Goal: Task Accomplishment & Management: Complete application form

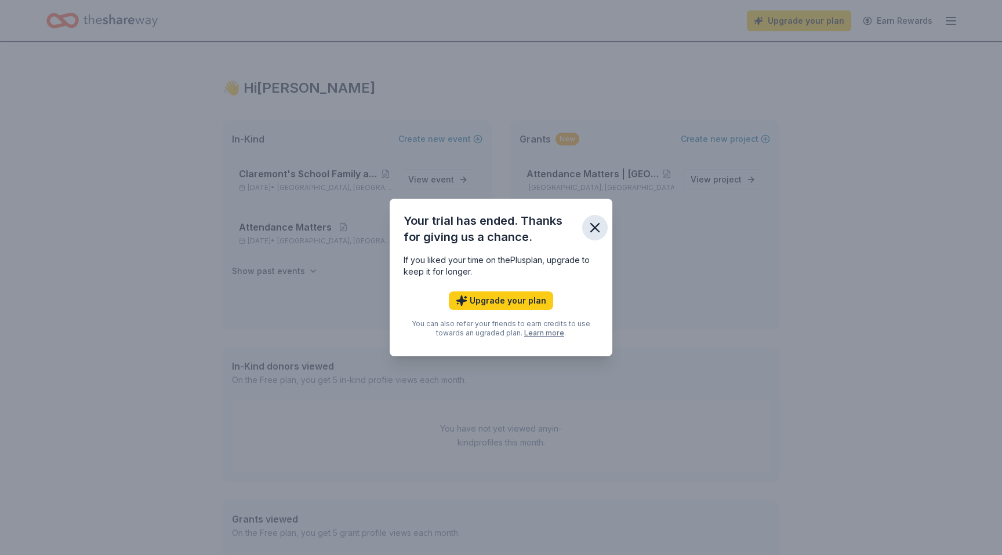
click at [597, 225] on icon "button" at bounding box center [595, 228] width 16 height 16
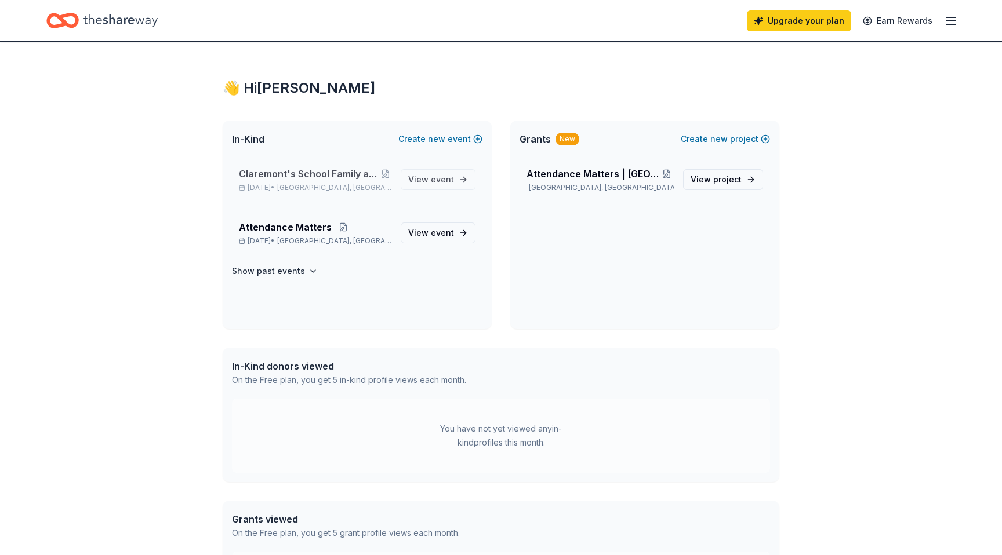
click at [321, 176] on span "Claremont's School Family and Community Council Meeting" at bounding box center [309, 174] width 140 height 14
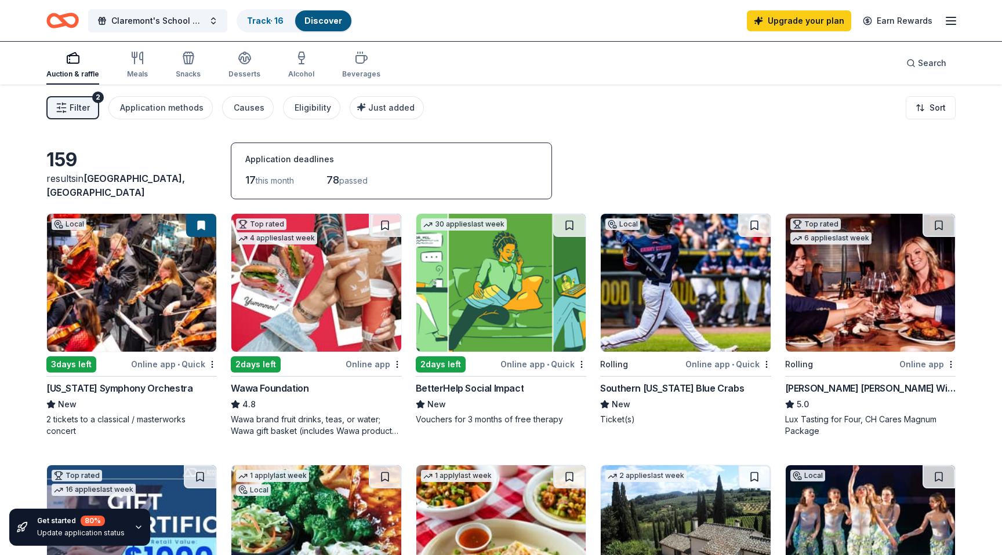
click at [256, 179] on span "this month" at bounding box center [275, 181] width 38 height 10
click at [944, 63] on span "Search" at bounding box center [932, 63] width 28 height 14
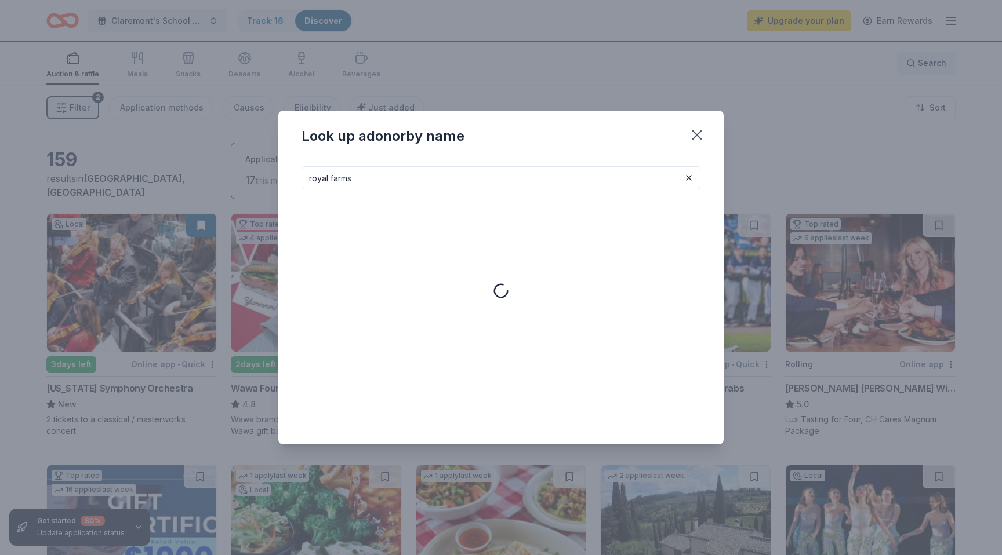
type input "royal farms"
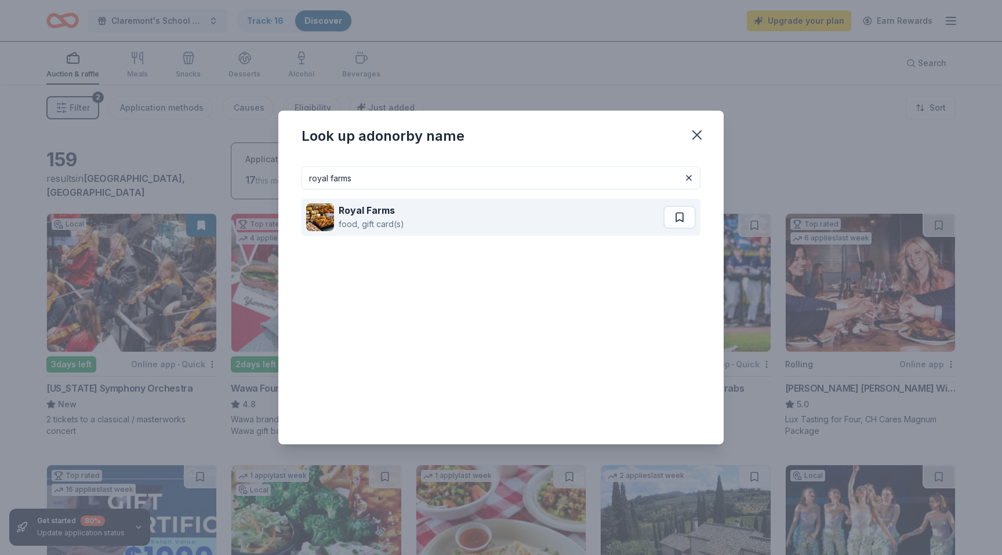
click at [361, 208] on strong "Royal Farms" at bounding box center [367, 211] width 56 height 12
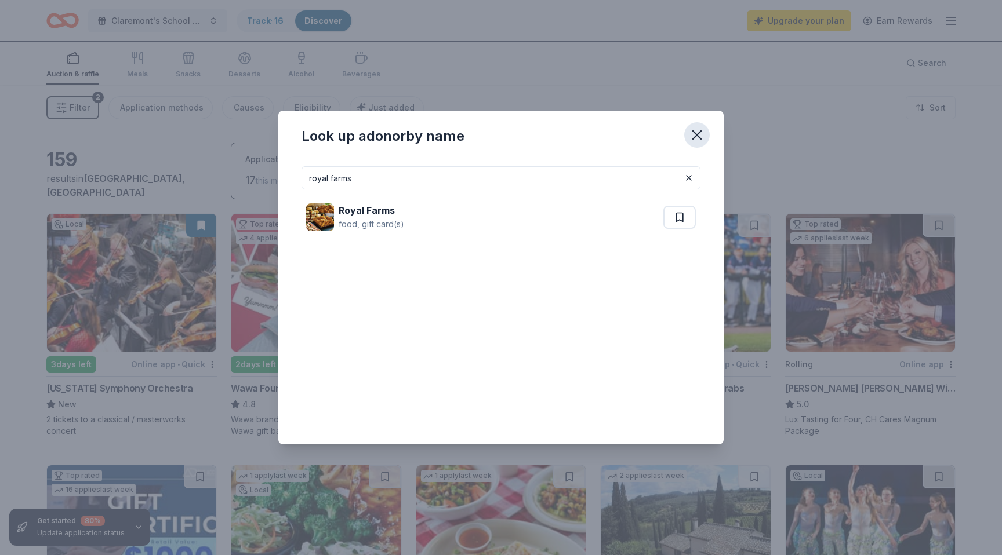
click at [697, 135] on icon "button" at bounding box center [697, 135] width 8 height 8
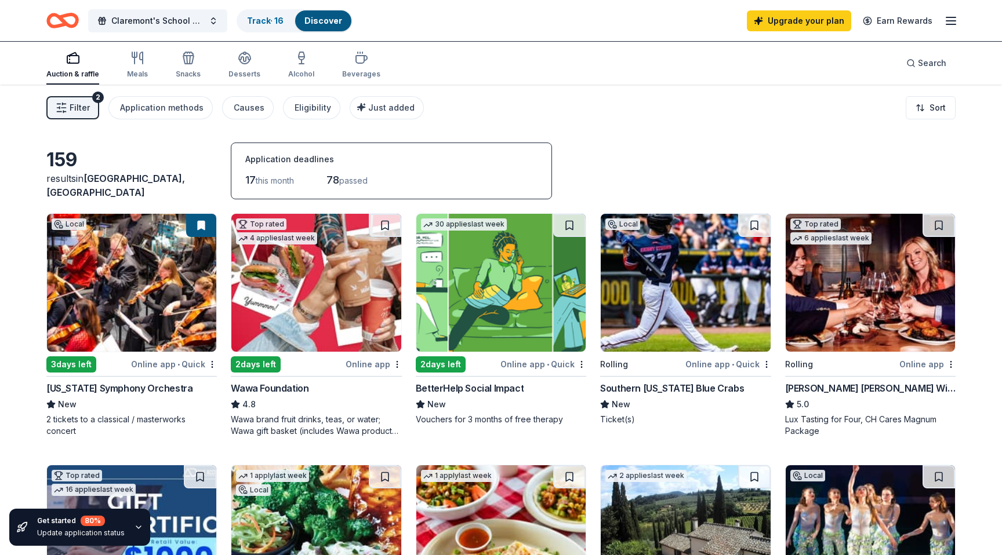
click at [307, 330] on img at bounding box center [315, 283] width 169 height 138
click at [242, 63] on icon "button" at bounding box center [244, 62] width 10 height 4
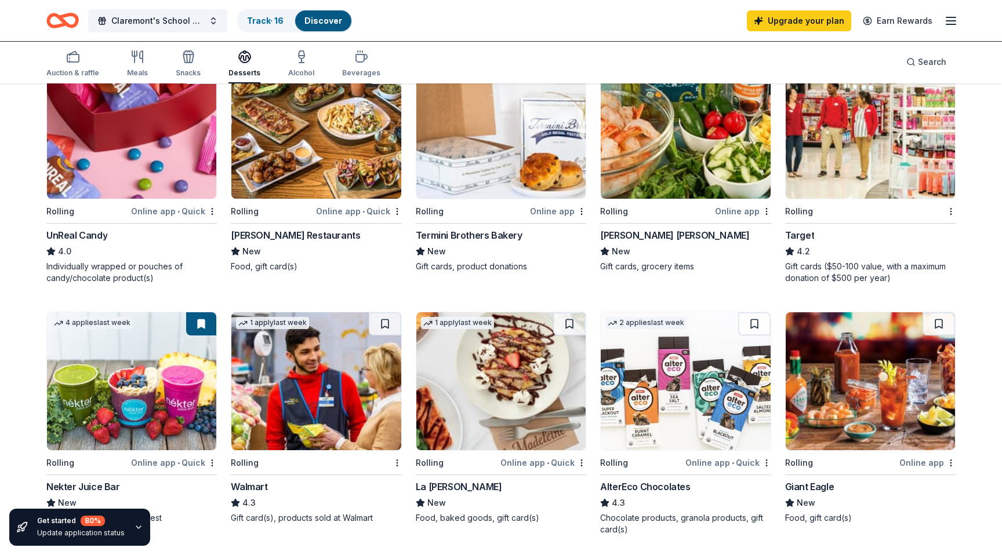
scroll to position [454, 0]
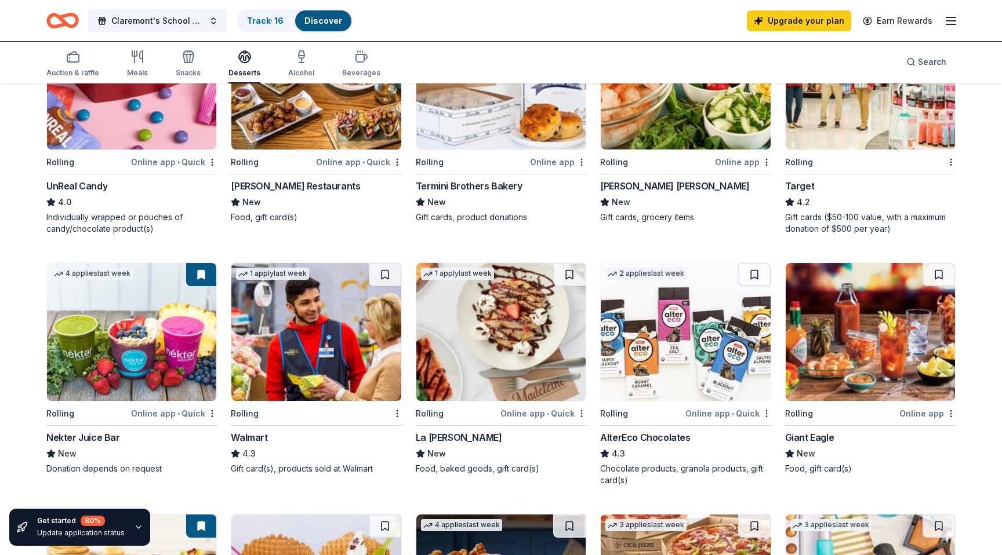
click at [117, 336] on img at bounding box center [131, 332] width 169 height 138
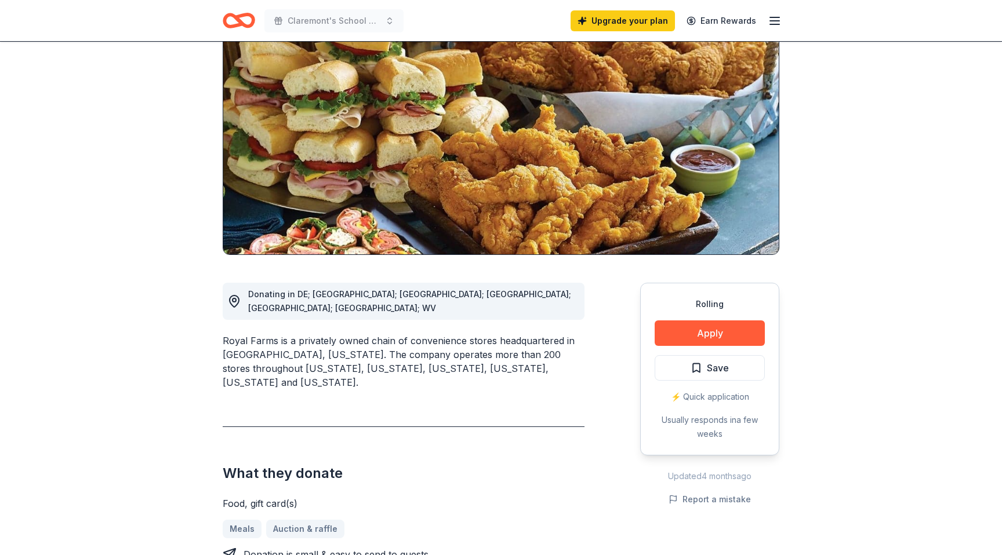
scroll to position [79, 0]
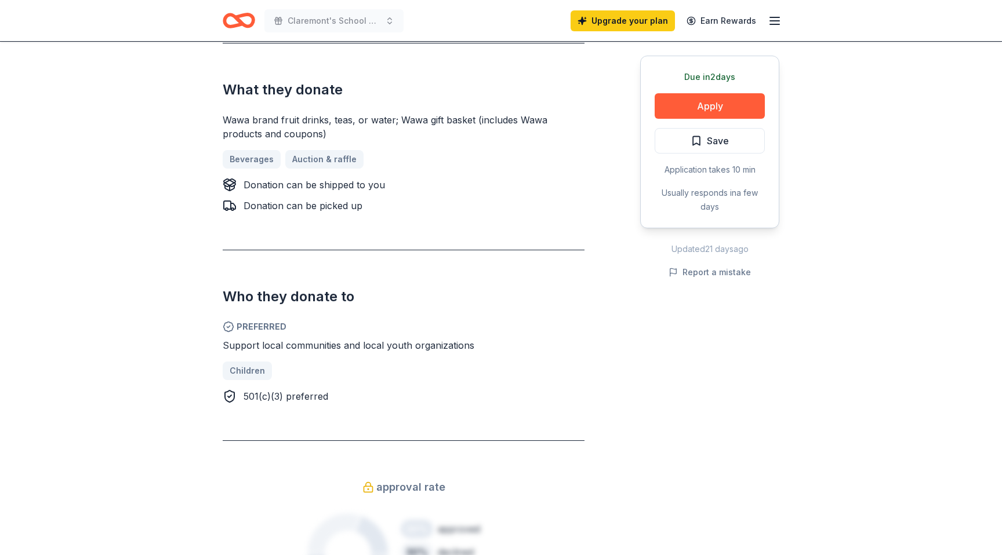
scroll to position [206, 0]
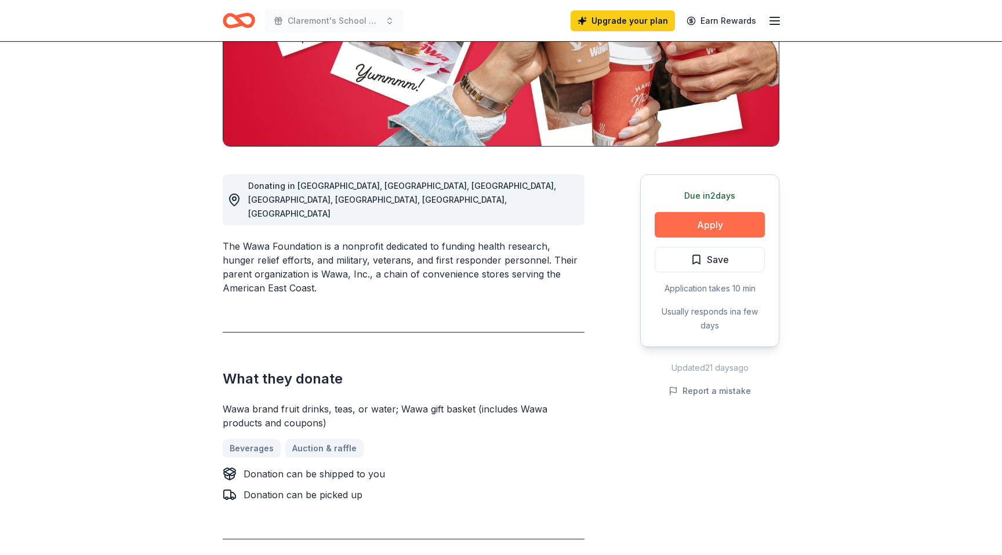
click at [690, 232] on button "Apply" at bounding box center [709, 225] width 110 height 26
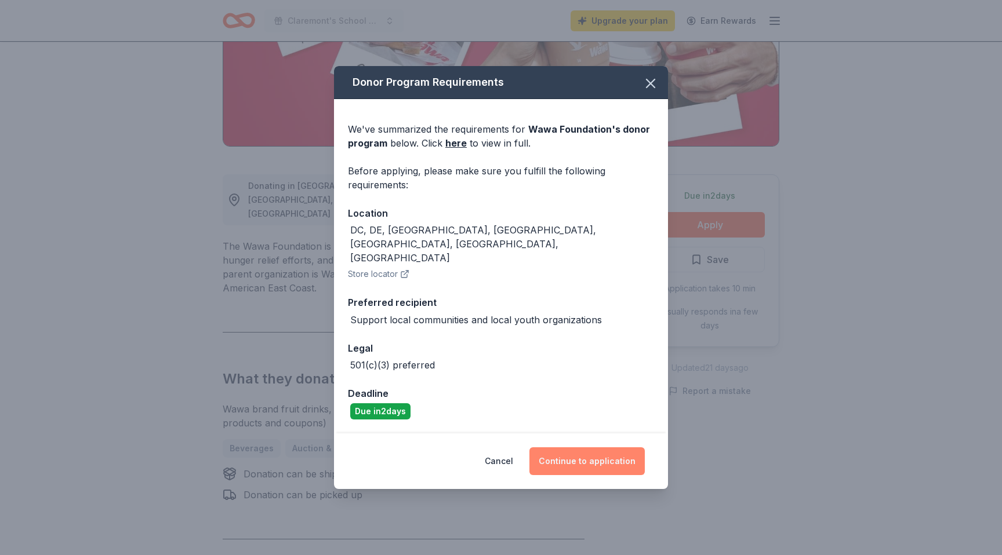
click at [568, 448] on button "Continue to application" at bounding box center [586, 462] width 115 height 28
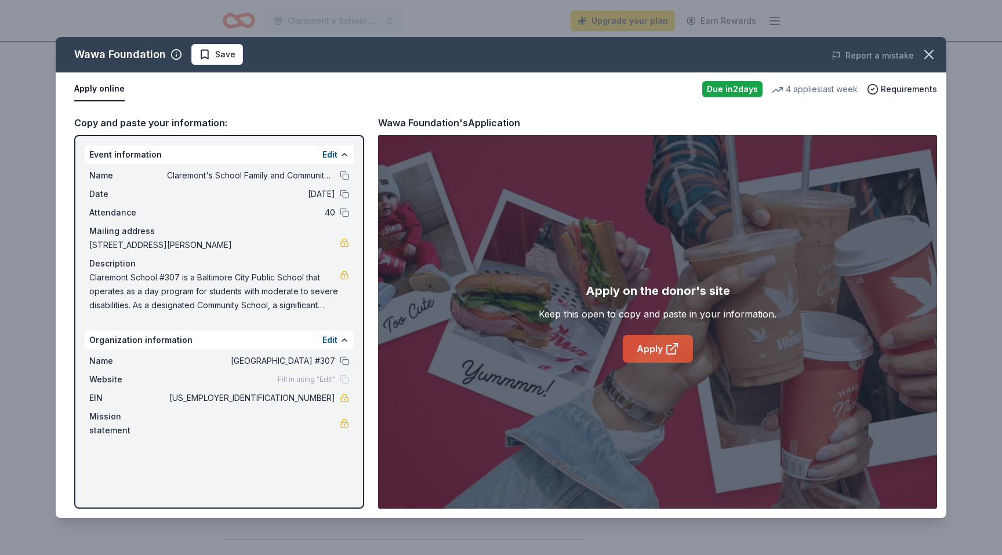
click at [648, 347] on link "Apply" at bounding box center [658, 349] width 70 height 28
click at [643, 316] on div "Keep this open to copy and paste in your information." at bounding box center [658, 314] width 238 height 14
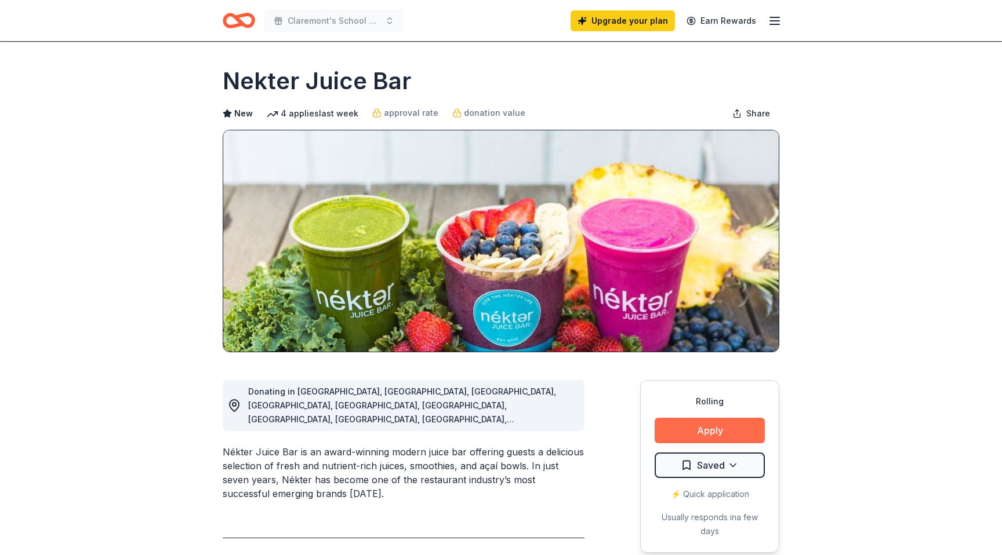
click at [688, 431] on button "Apply" at bounding box center [709, 431] width 110 height 26
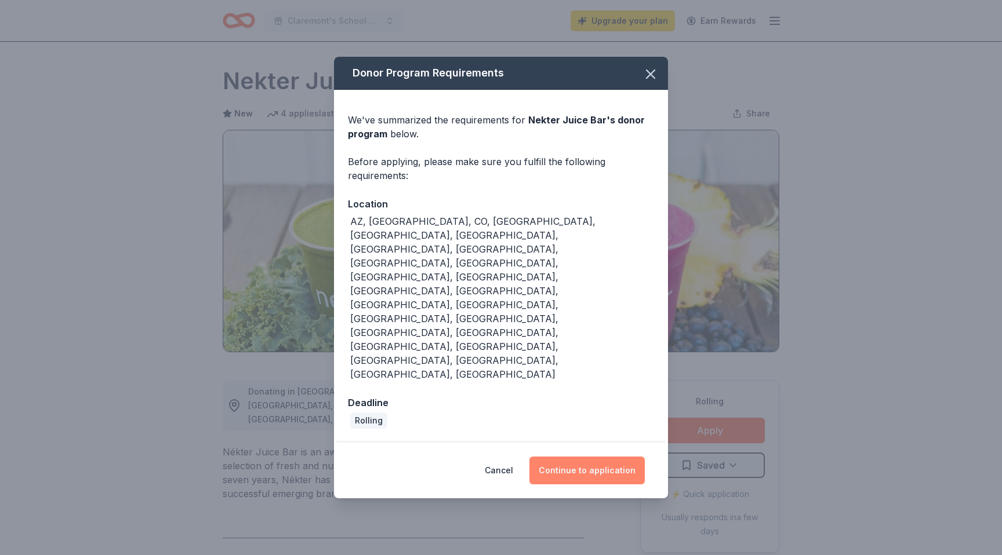
click at [573, 457] on button "Continue to application" at bounding box center [586, 471] width 115 height 28
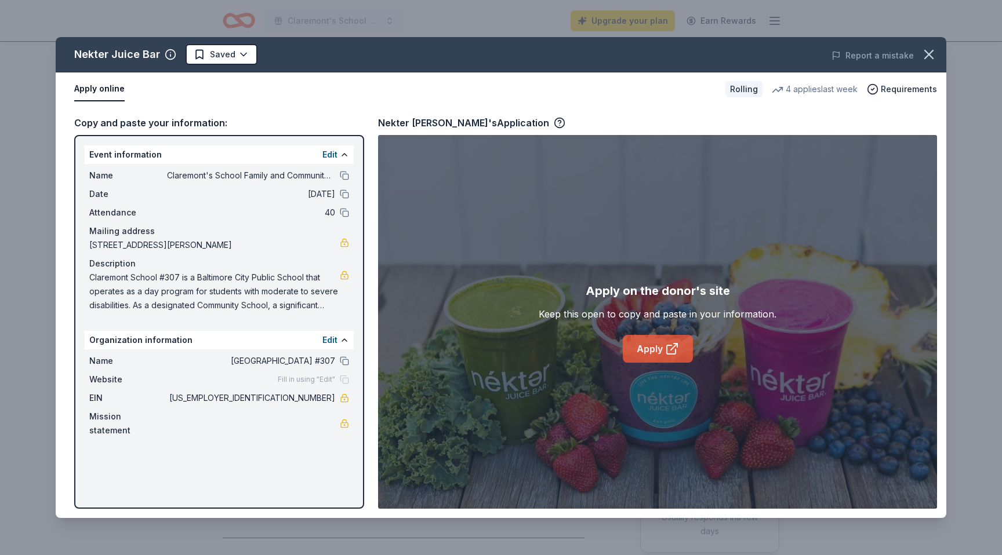
click at [638, 341] on link "Apply" at bounding box center [658, 349] width 70 height 28
click at [337, 273] on span "Claremont School #307 is a Baltimore City Public School that operates as a day …" at bounding box center [214, 292] width 250 height 42
click at [308, 298] on span "Claremont School #307 is a Baltimore City Public School that operates as a day …" at bounding box center [214, 292] width 250 height 42
click at [315, 307] on span "Claremont School #307 is a Baltimore City Public School that operates as a day …" at bounding box center [214, 292] width 250 height 42
